Goal: Task Accomplishment & Management: Complete application form

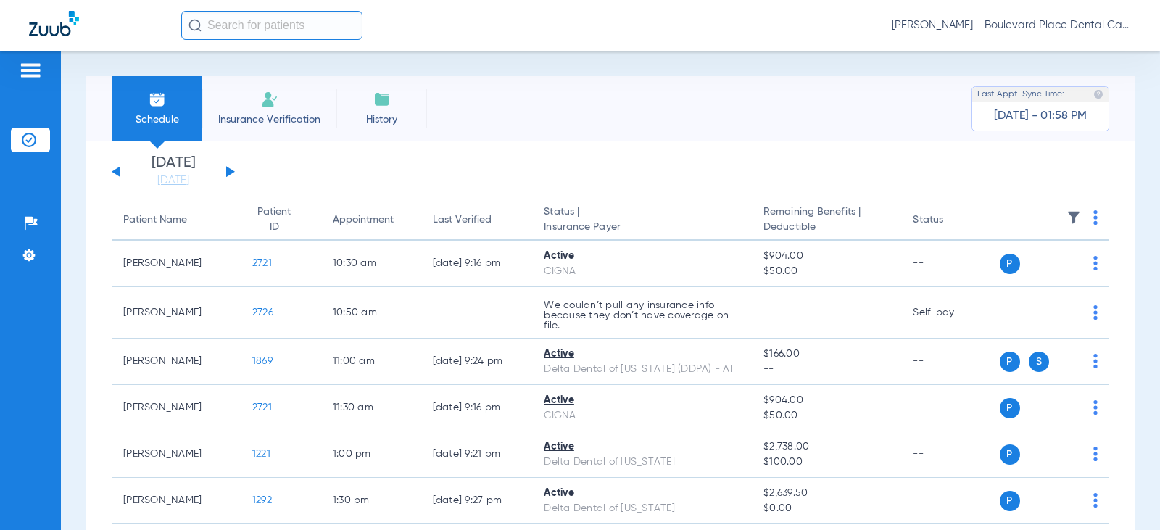
click at [277, 109] on li "Insurance Verification" at bounding box center [269, 108] width 134 height 65
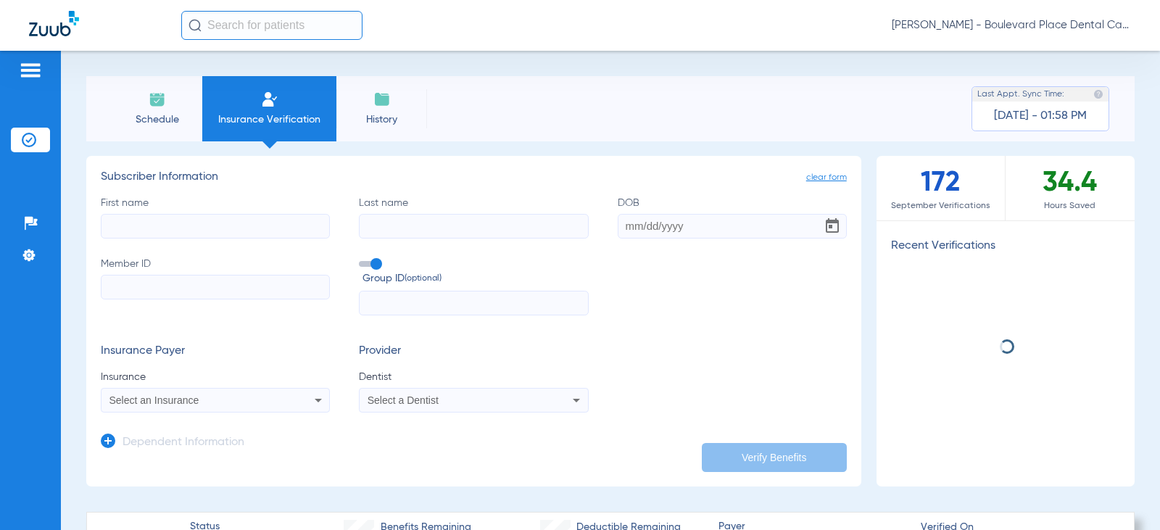
click at [221, 225] on input "First name" at bounding box center [215, 226] width 229 height 25
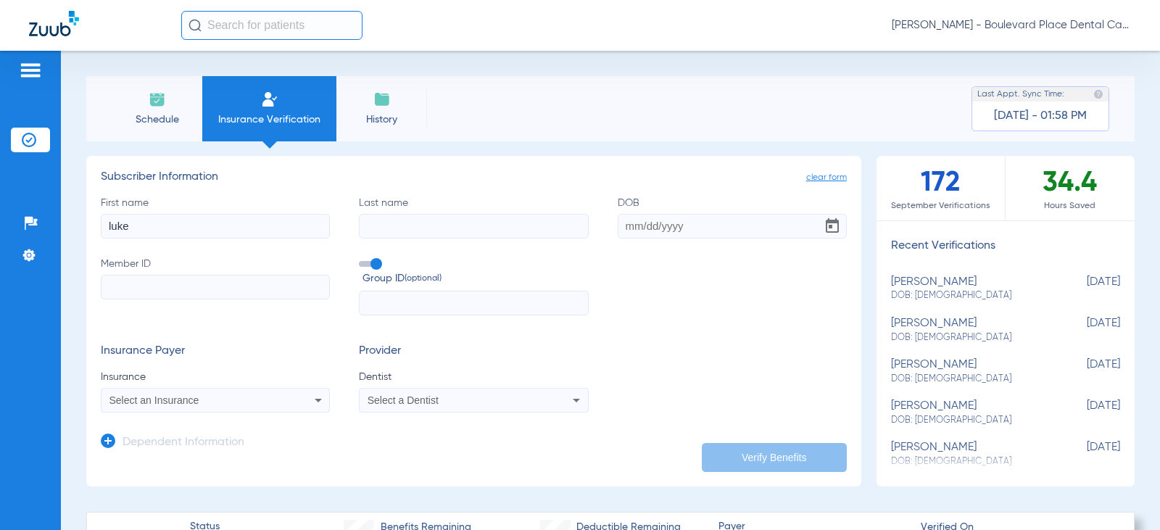
type input "luke"
type input "[PERSON_NAME]"
click at [673, 220] on input "DOB Required" at bounding box center [732, 226] width 229 height 25
type input "[DATE]"
click at [170, 275] on input "Member ID" at bounding box center [215, 287] width 229 height 25
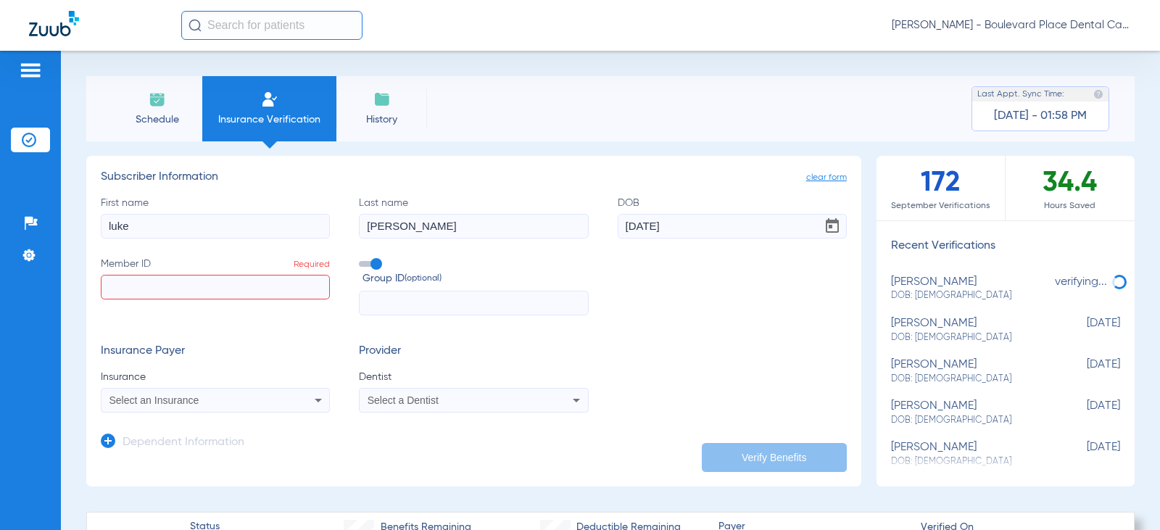
click at [302, 289] on input "Member ID Required" at bounding box center [215, 287] width 229 height 25
type input "344668163"
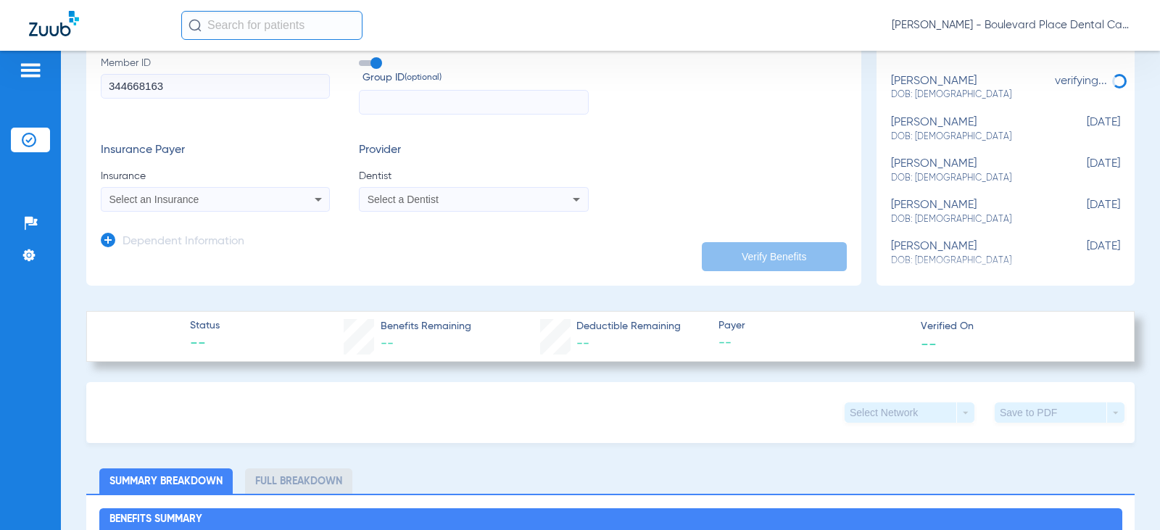
scroll to position [218, 0]
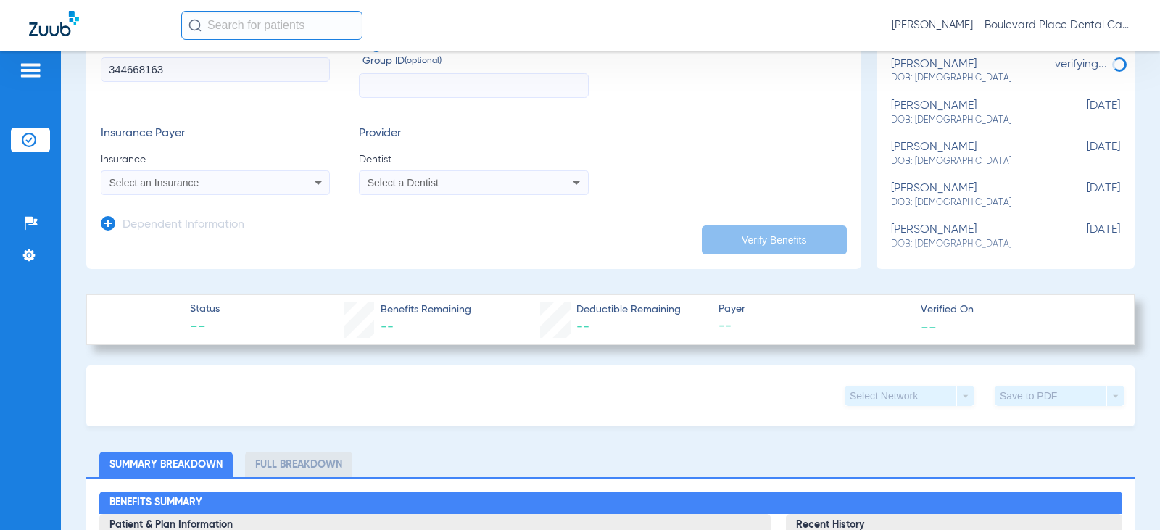
click at [313, 177] on icon at bounding box center [318, 182] width 17 height 17
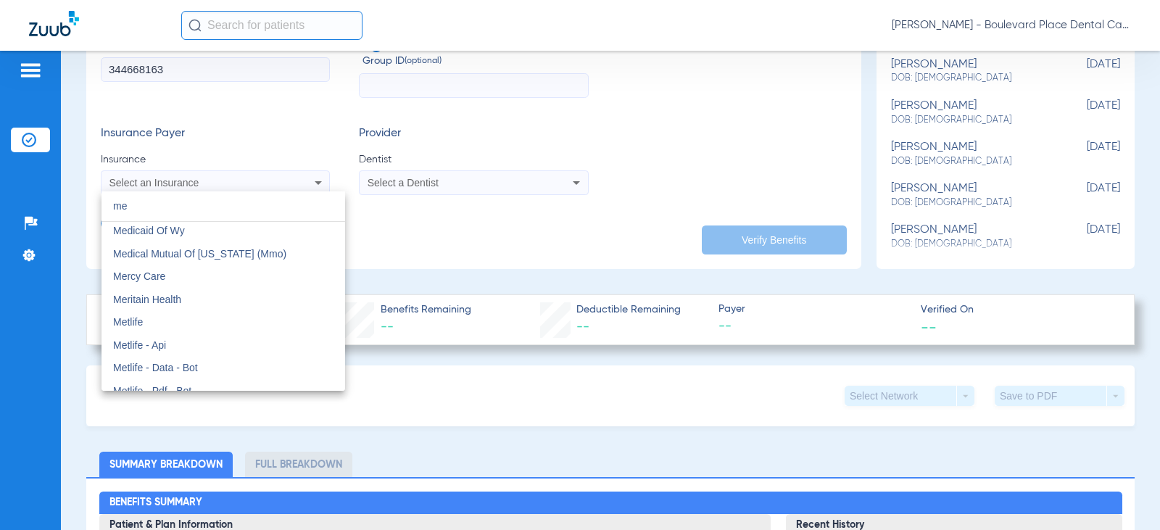
scroll to position [1741, 0]
type input "me"
click at [189, 324] on mat-option "Metlife" at bounding box center [224, 320] width 244 height 23
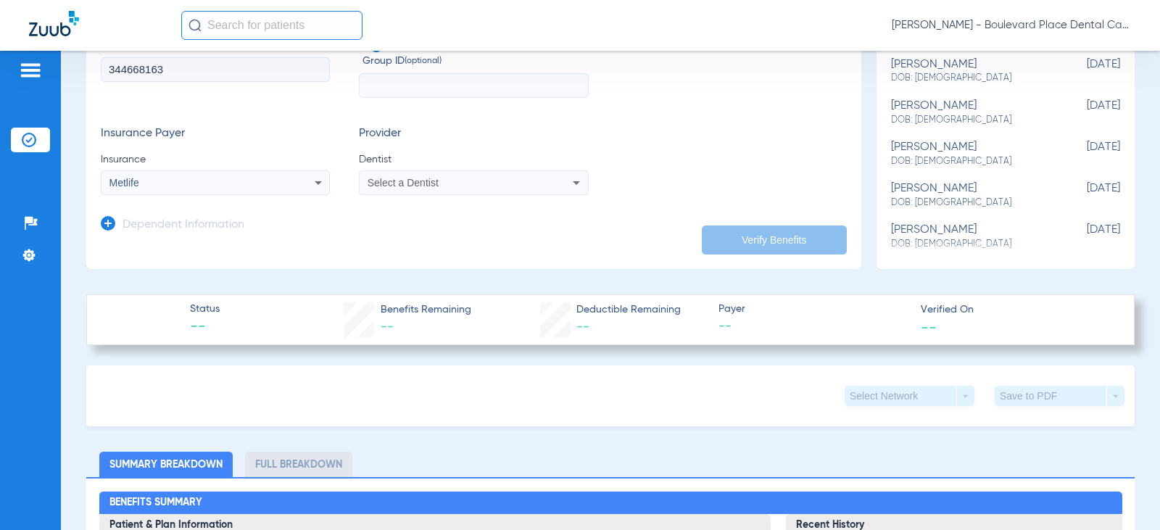
click at [469, 176] on div "Select a Dentist" at bounding box center [474, 182] width 228 height 17
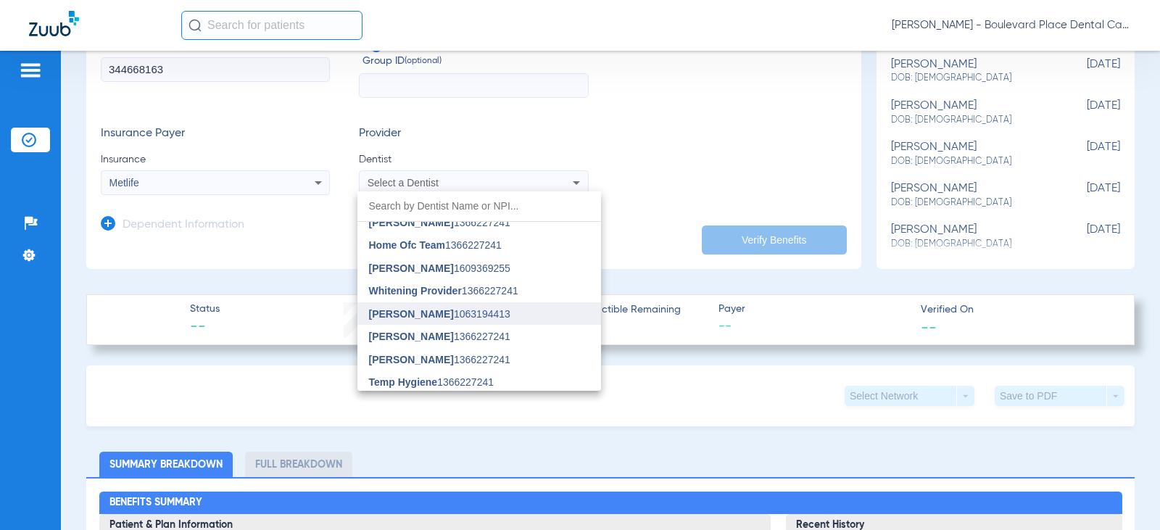
scroll to position [363, 0]
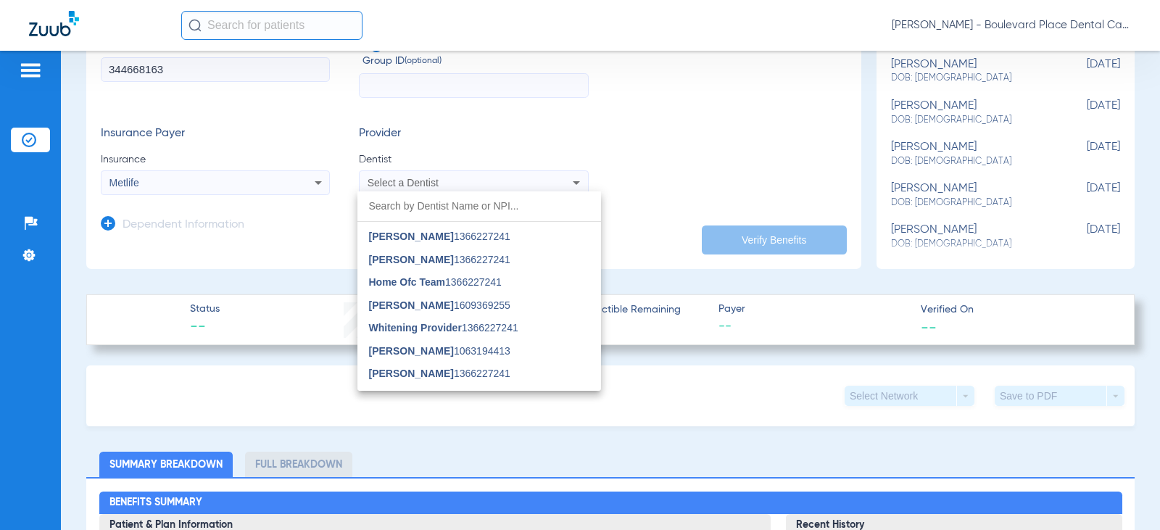
click at [434, 209] on input "dropdown search" at bounding box center [480, 206] width 244 height 30
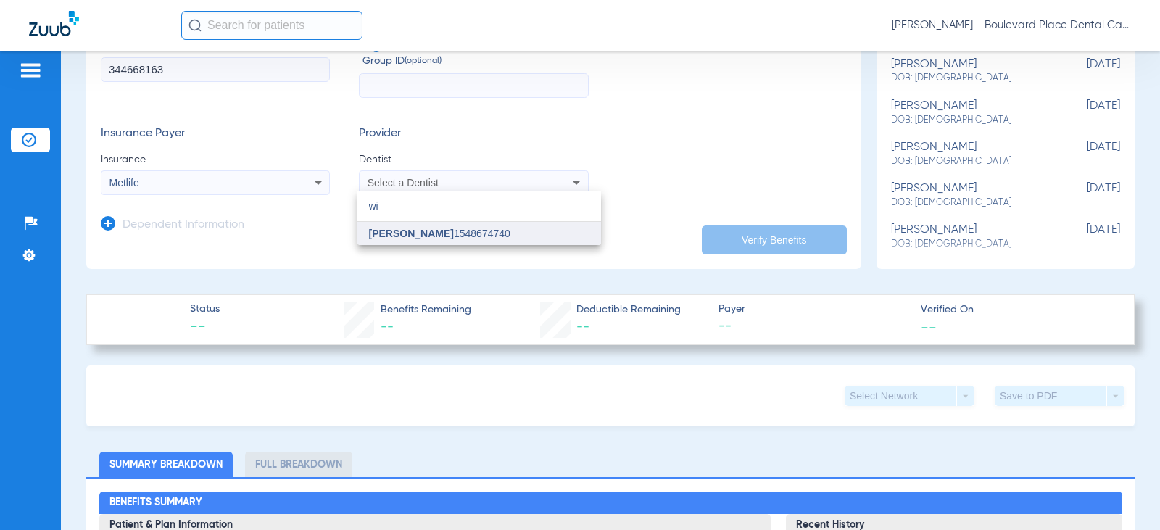
type input "wi"
click at [430, 234] on span "[PERSON_NAME]" at bounding box center [411, 234] width 85 height 12
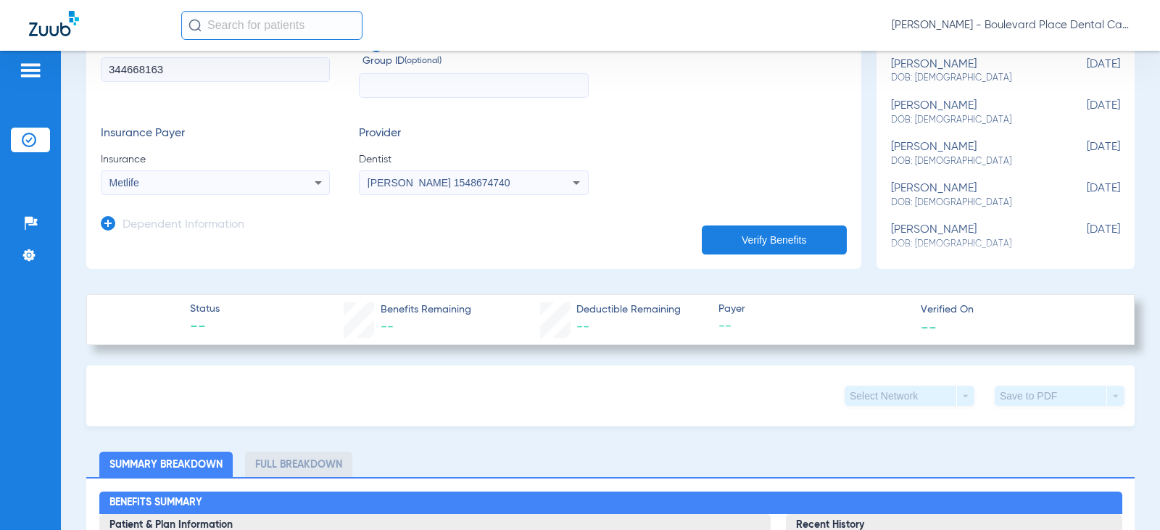
click at [213, 226] on h3 "Dependent Information" at bounding box center [184, 225] width 122 height 15
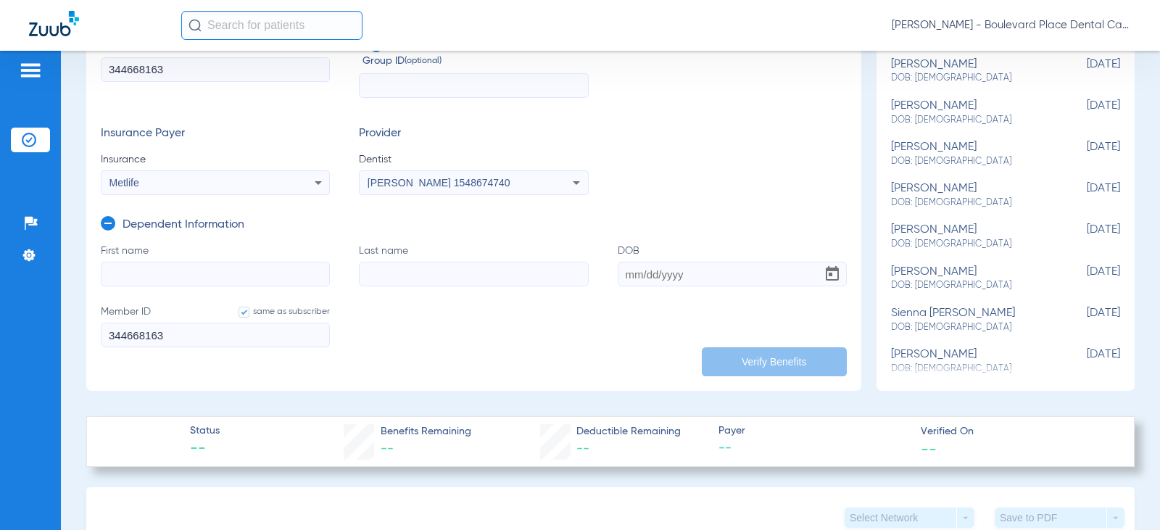
click at [171, 279] on input "First name" at bounding box center [215, 274] width 229 height 25
type input "[PERSON_NAME]"
type input "v"
type input "[PERSON_NAME]"
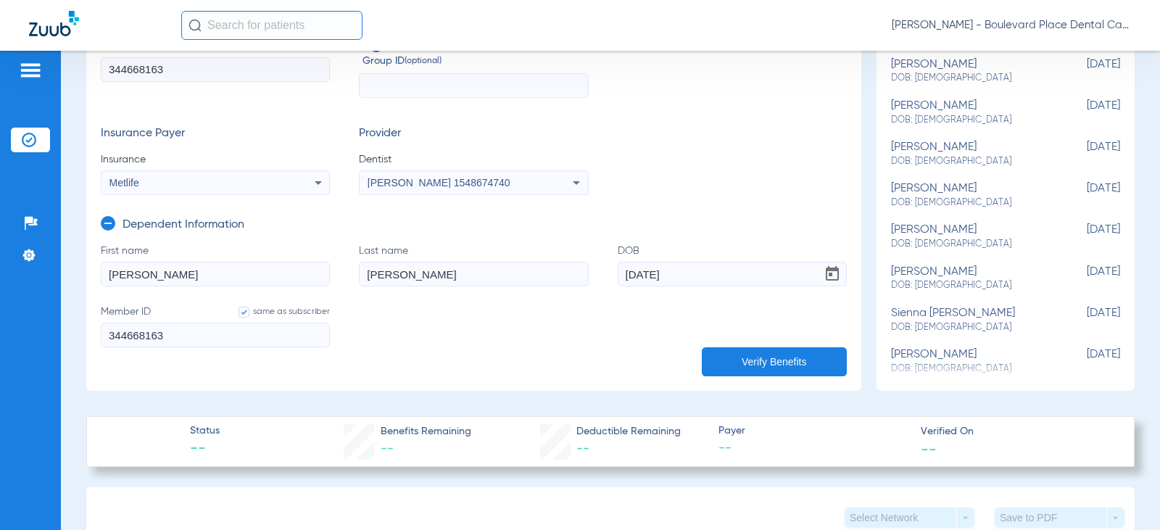
type input "[DATE]"
click at [805, 366] on button "Verify Benefits" at bounding box center [774, 361] width 145 height 29
